Goal: Find specific page/section

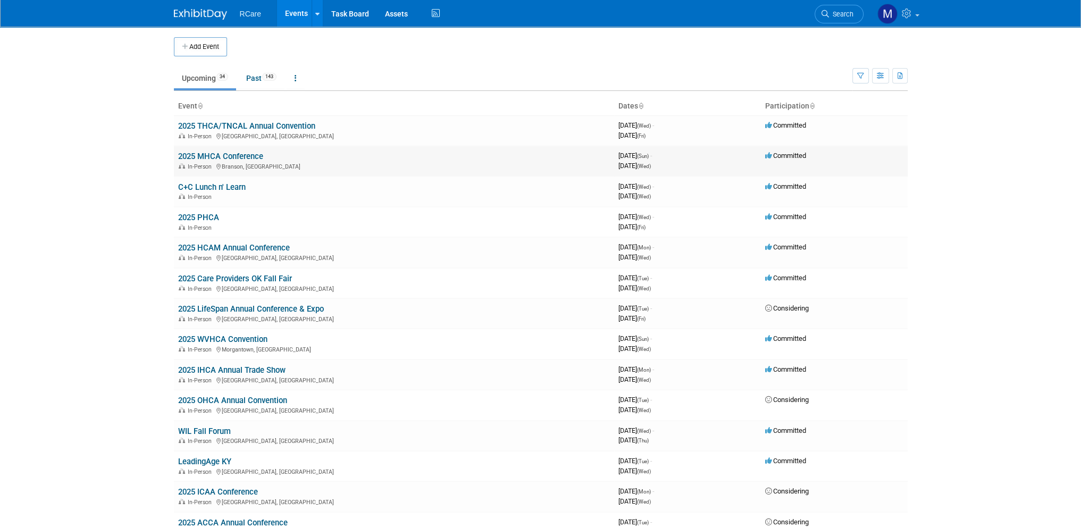
click at [254, 159] on link "2025 MHCA Conference" at bounding box center [220, 157] width 85 height 10
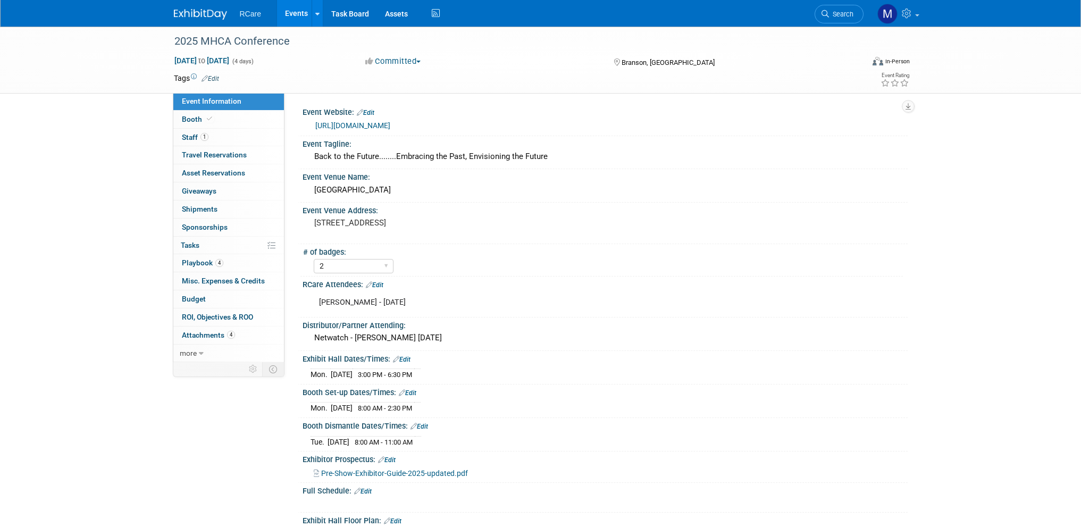
select select "2"
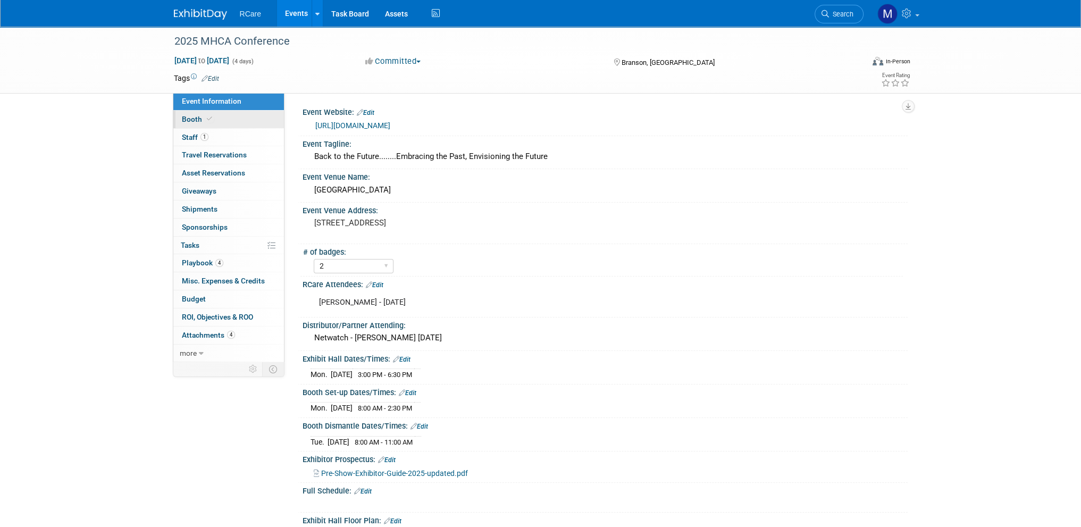
click at [205, 118] on span at bounding box center [210, 119] width 10 height 8
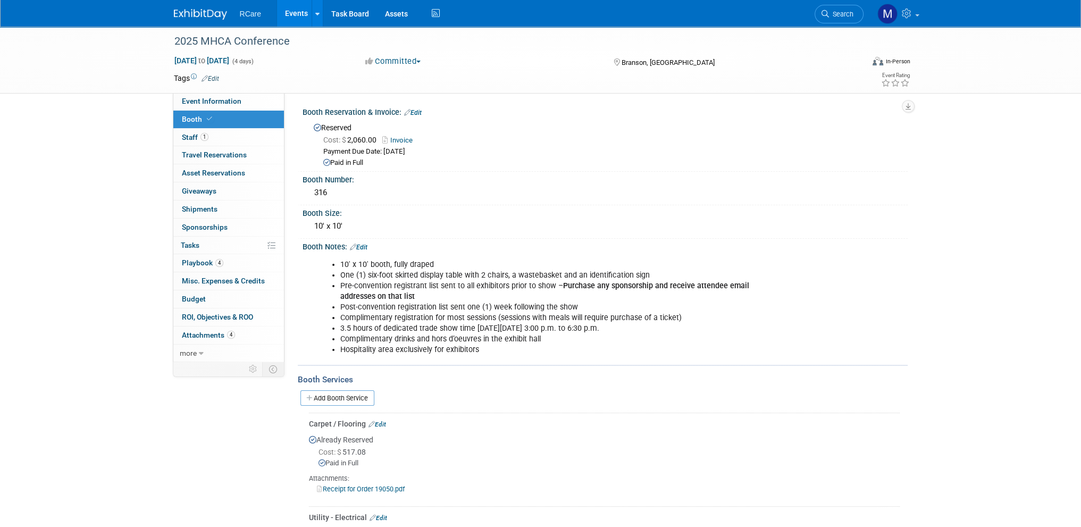
click at [303, 19] on link "Events" at bounding box center [296, 13] width 39 height 27
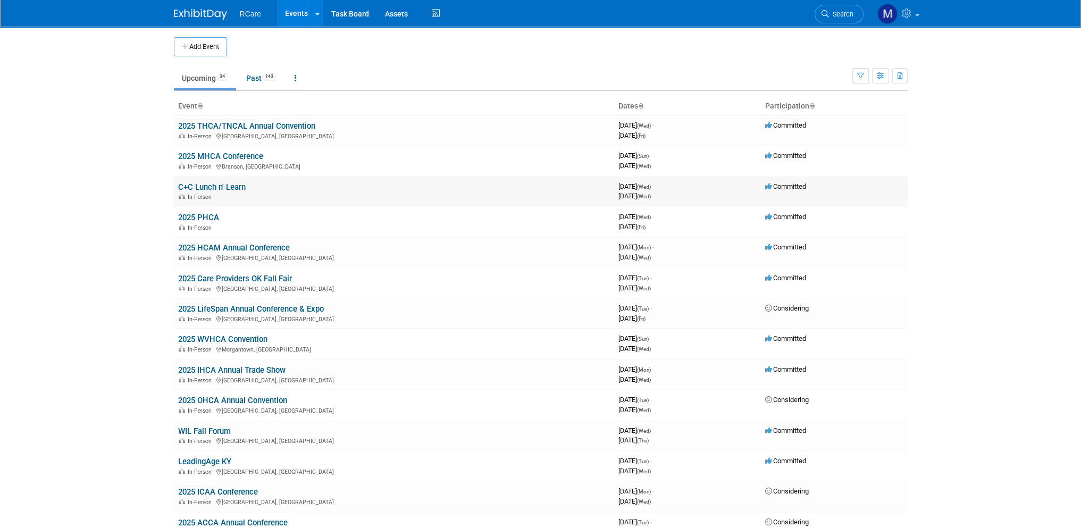
click at [222, 189] on link "C+C Lunch n' Learn" at bounding box center [212, 187] width 68 height 10
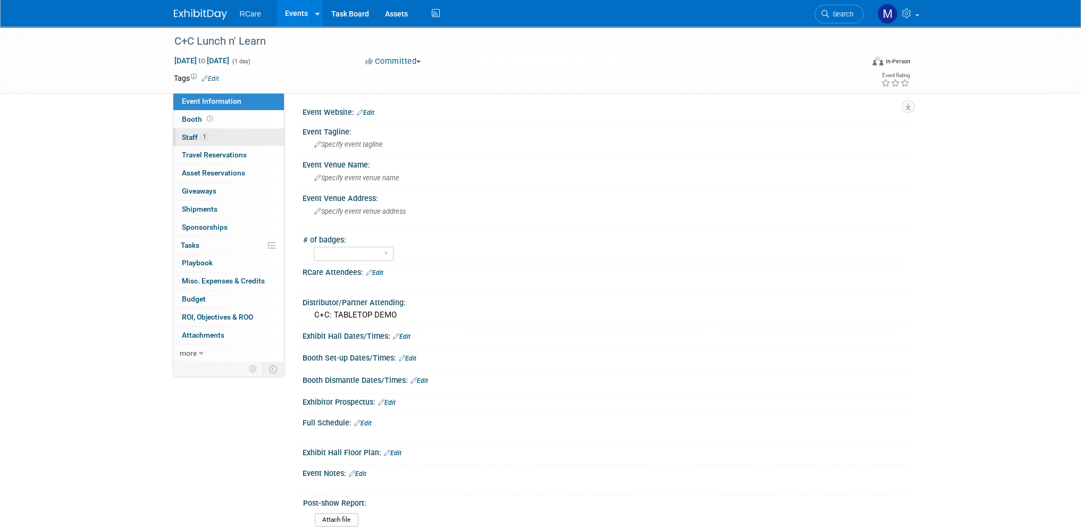
click at [192, 138] on span "Staff 1" at bounding box center [195, 137] width 27 height 9
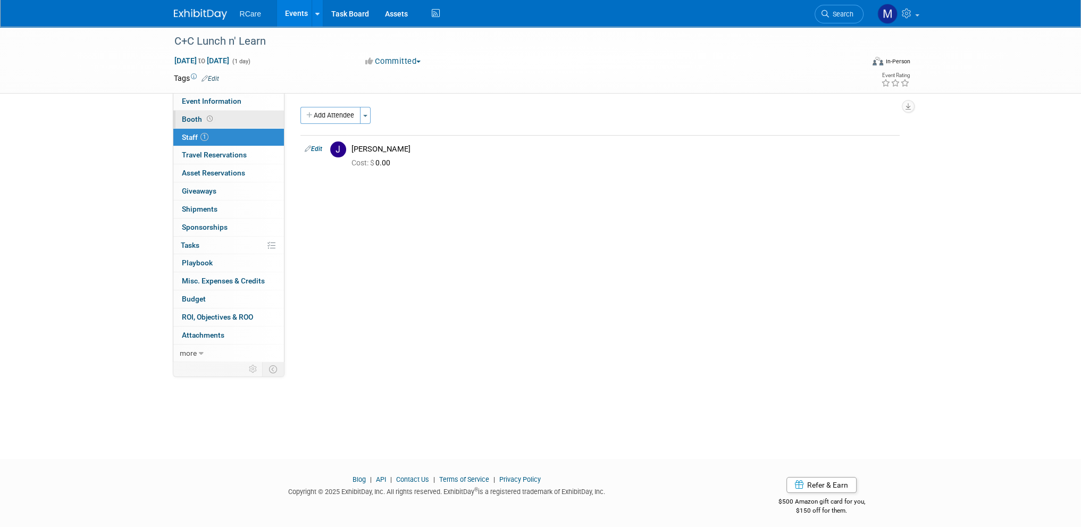
click at [191, 122] on span "Booth" at bounding box center [198, 119] width 33 height 9
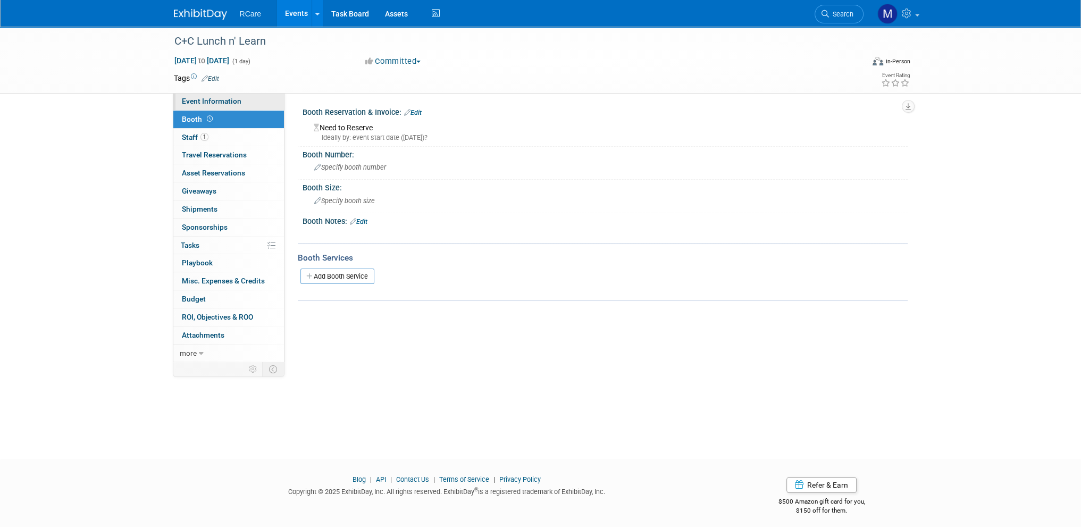
click at [207, 102] on span "Event Information" at bounding box center [212, 101] width 60 height 9
